Goal: Check status: Check status

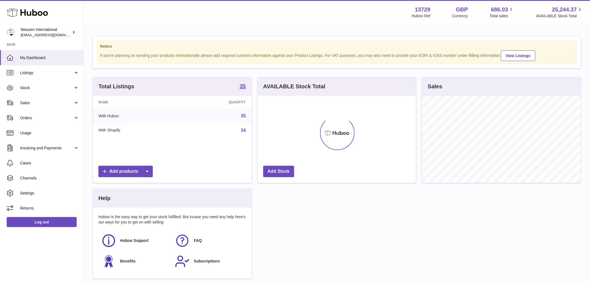
scroll to position [87, 158]
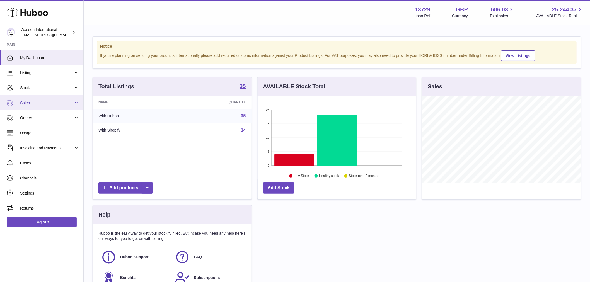
click at [54, 100] on span "Sales" at bounding box center [46, 102] width 53 height 5
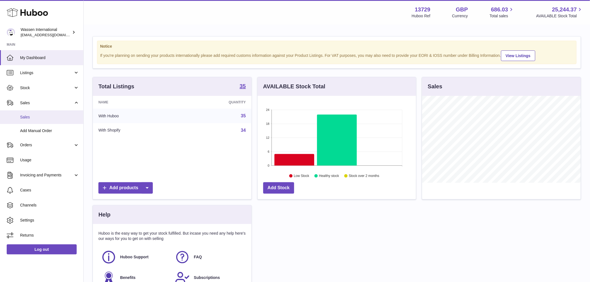
click at [48, 121] on link "Sales" at bounding box center [41, 117] width 83 height 14
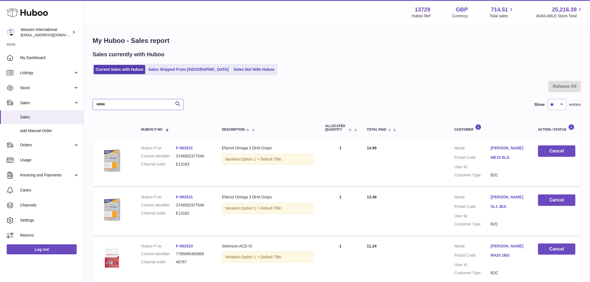
click at [126, 105] on input "text" at bounding box center [138, 104] width 91 height 11
type input "******"
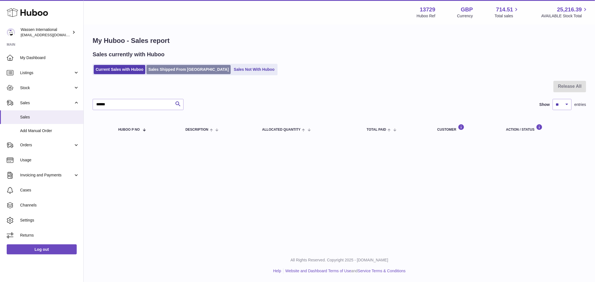
click at [159, 70] on link "Sales Shipped From Huboo" at bounding box center [188, 69] width 84 height 9
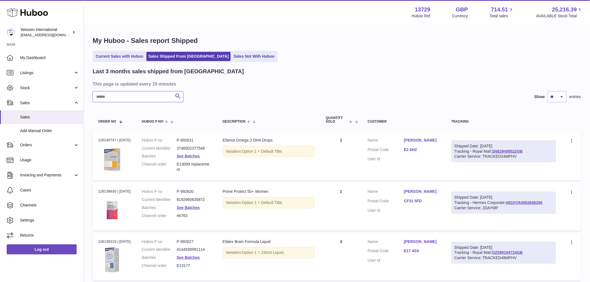
click at [127, 100] on input "text" at bounding box center [138, 96] width 91 height 11
click at [515, 150] on link "SN829499522GB" at bounding box center [507, 151] width 31 height 4
